Goal: Task Accomplishment & Management: Use online tool/utility

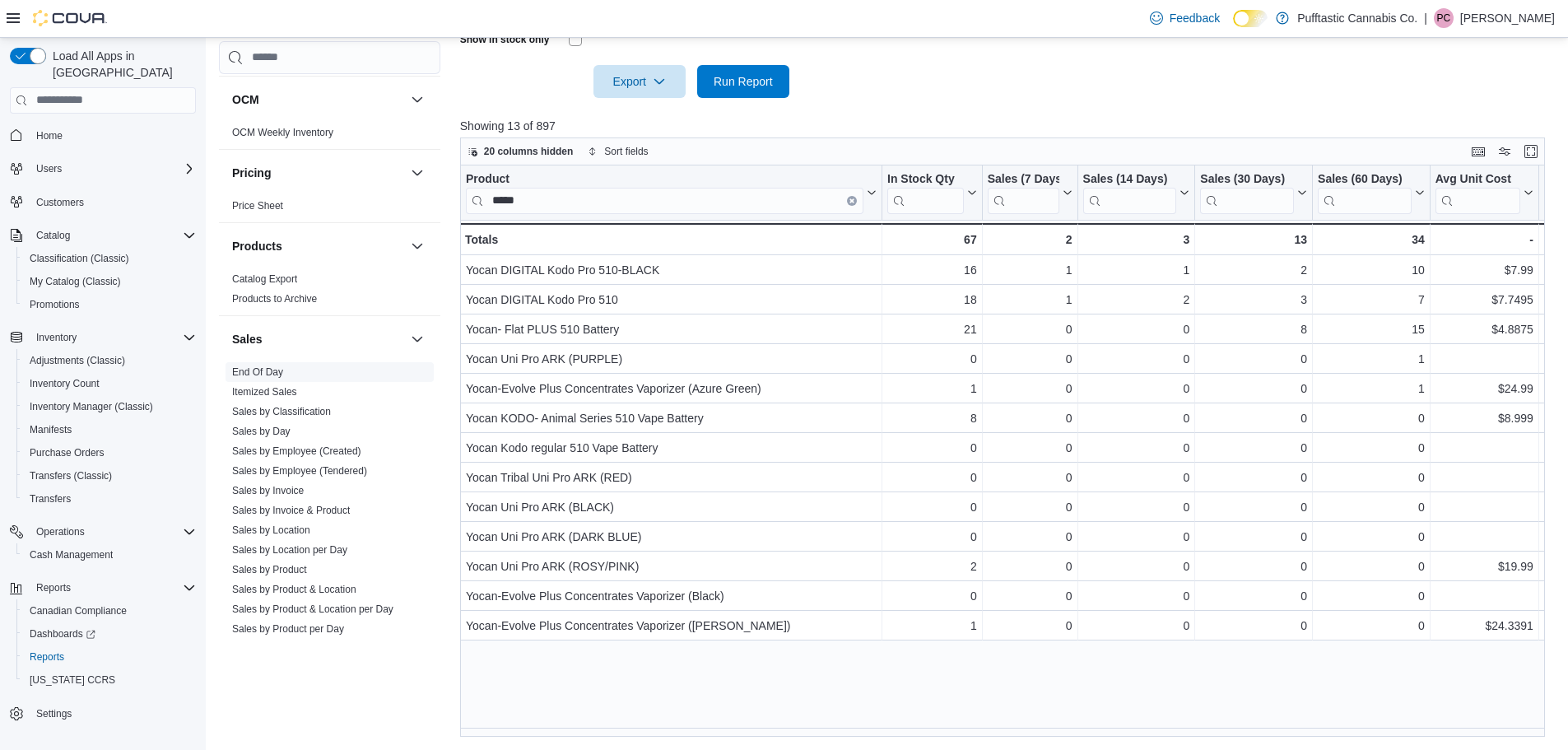
scroll to position [905, 0]
click at [248, 365] on span "End Of Day" at bounding box center [258, 371] width 51 height 13
click at [268, 369] on link "End Of Day" at bounding box center [258, 371] width 51 height 11
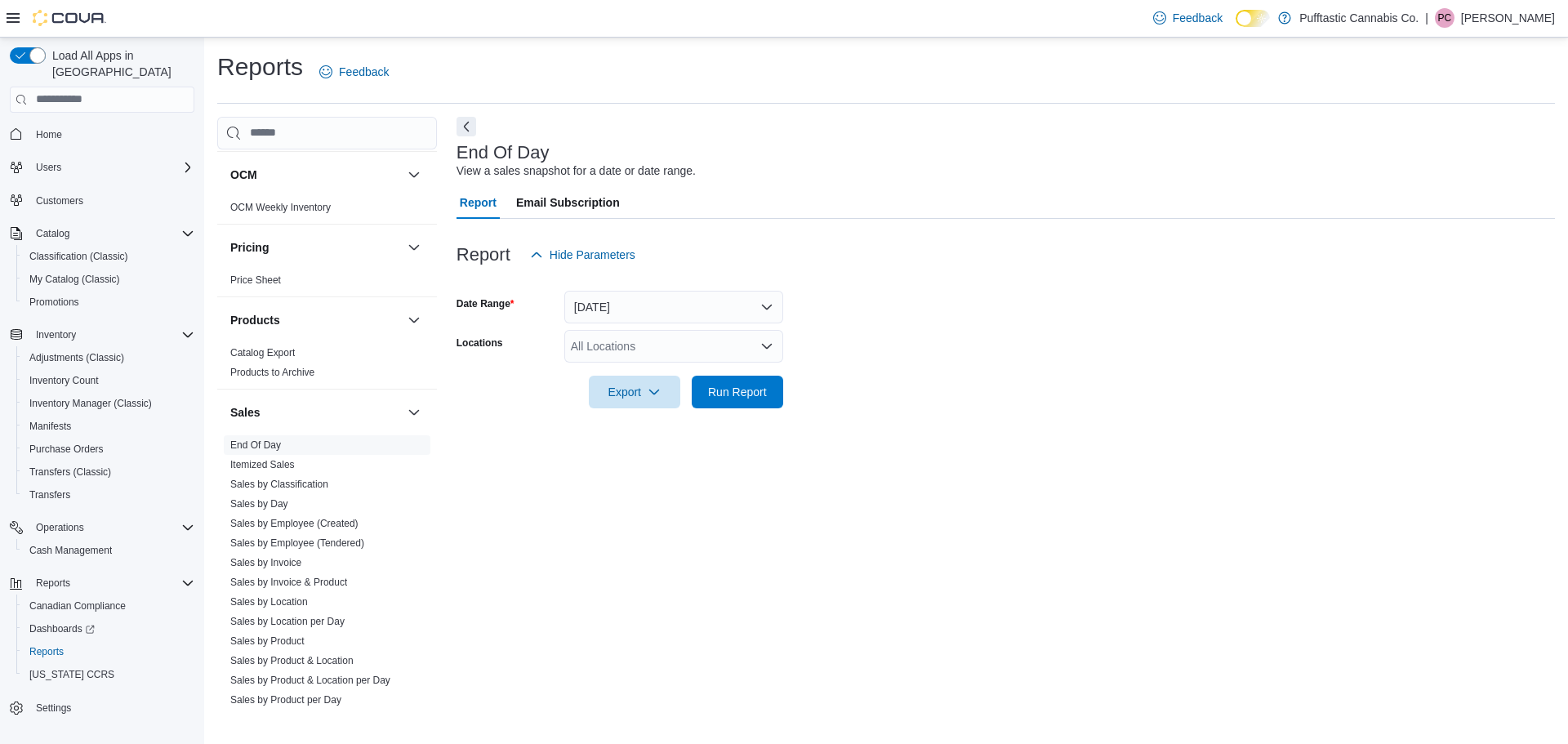
click at [770, 338] on div "All Locations" at bounding box center [673, 346] width 219 height 32
click at [762, 347] on icon "Open list of options" at bounding box center [767, 345] width 13 height 13
click at [758, 372] on div "Pufftastic Cannabis Co." at bounding box center [674, 373] width 199 height 16
click at [836, 310] on form "Date Range [DATE] Locations Pufftastic Cannabis Co. Combo box. Selected. Puffta…" at bounding box center [1006, 339] width 1098 height 137
click at [635, 386] on span "Export" at bounding box center [635, 391] width 71 height 32
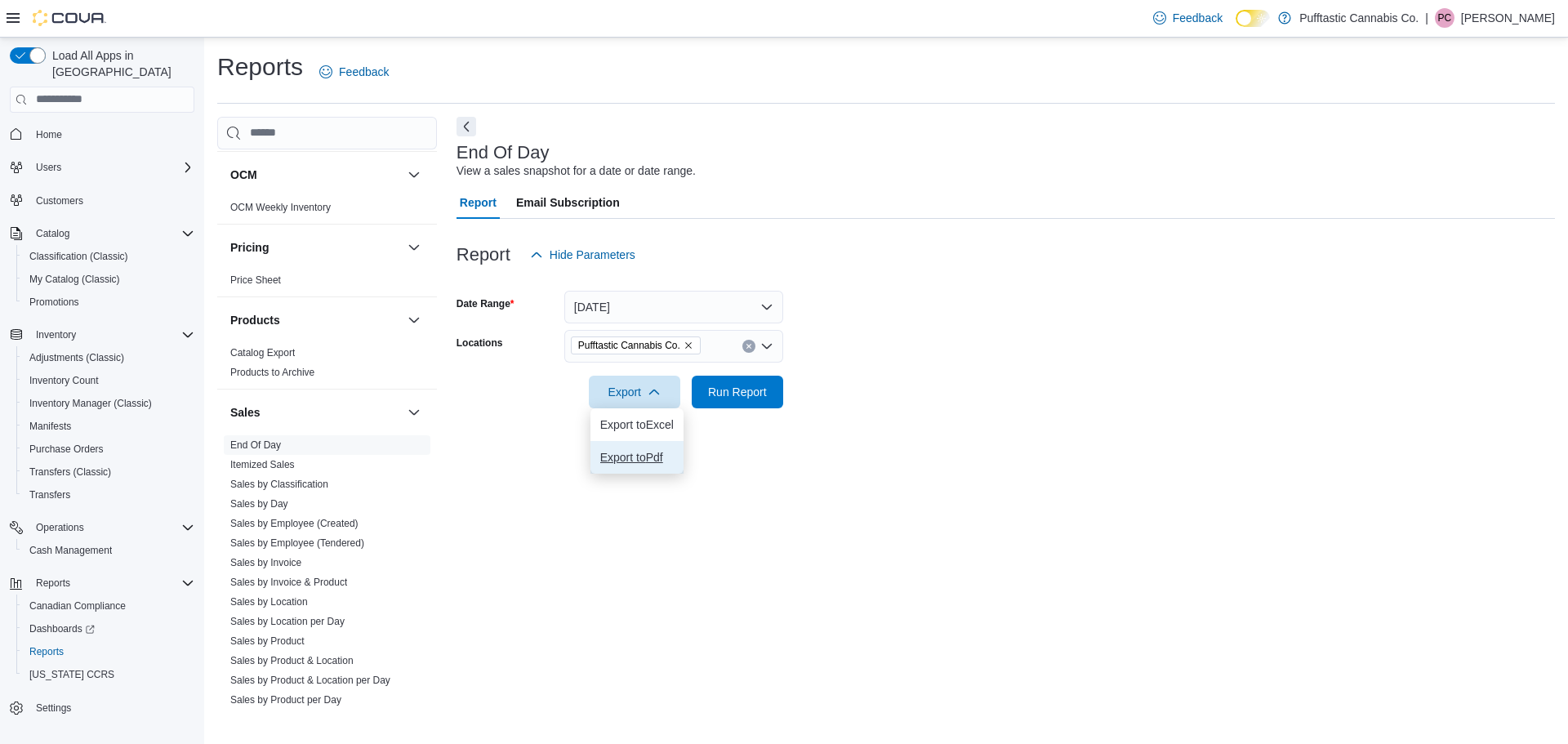
click at [647, 455] on span "Export to Pdf" at bounding box center [637, 457] width 73 height 13
